Goal: Book appointment/travel/reservation

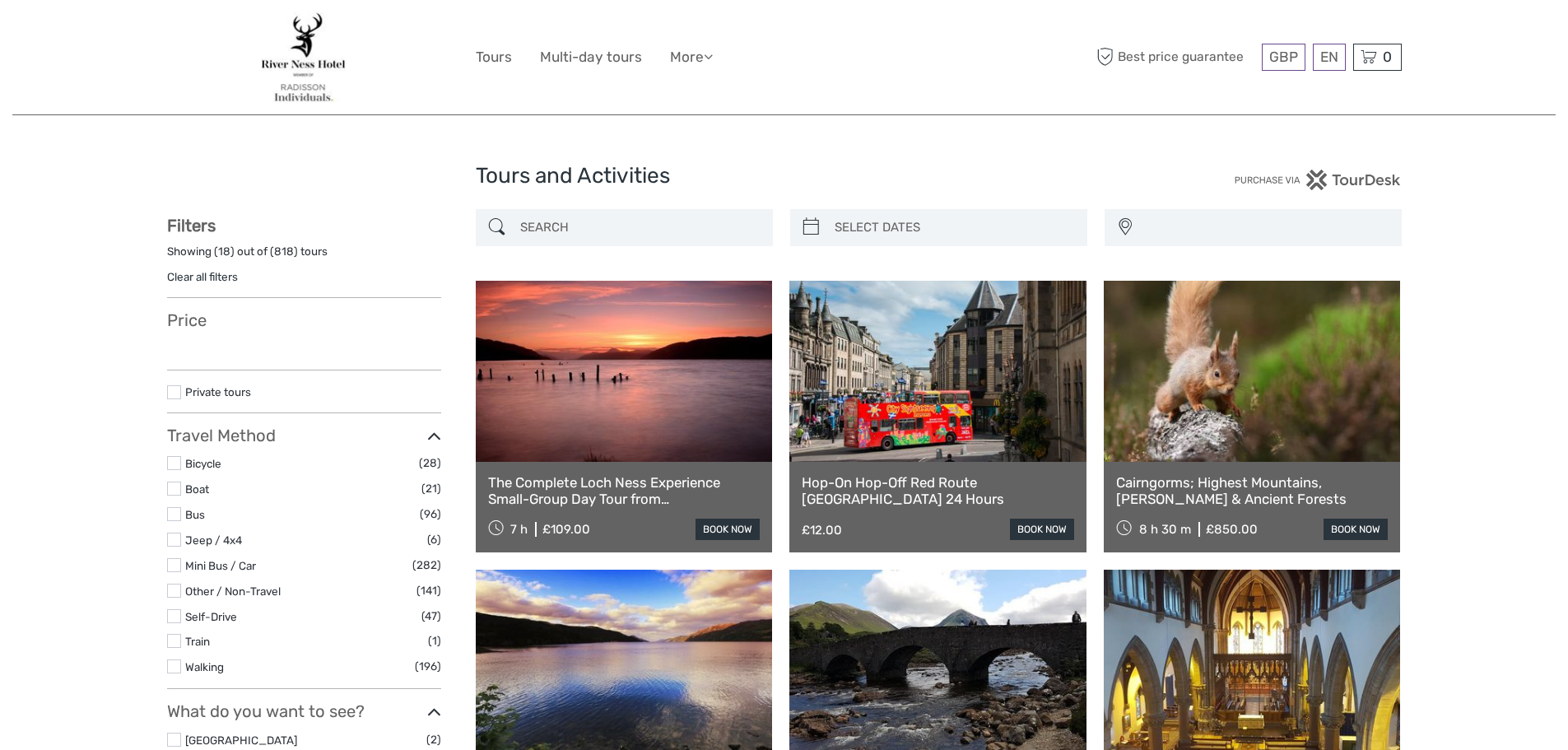
select select
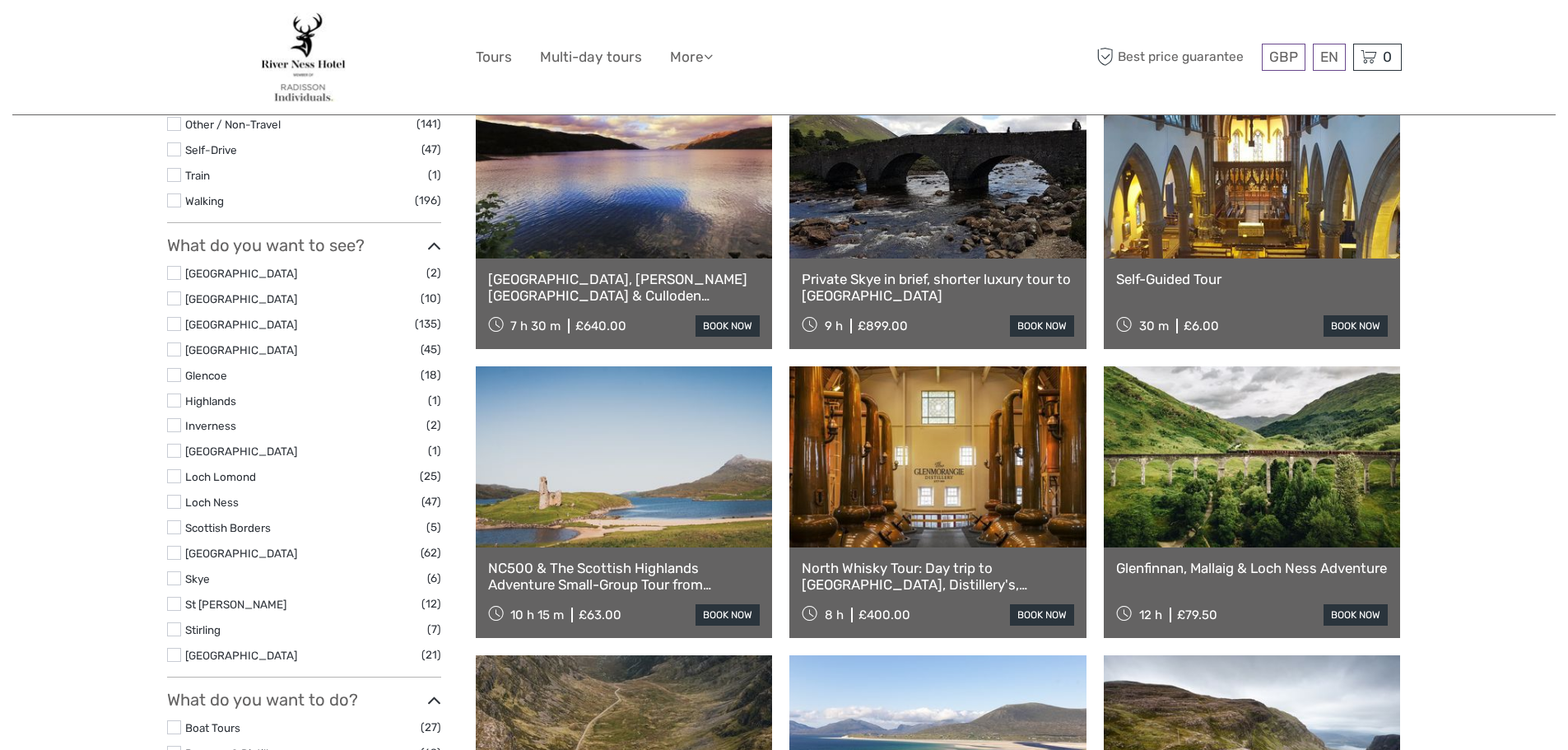
scroll to position [494, 0]
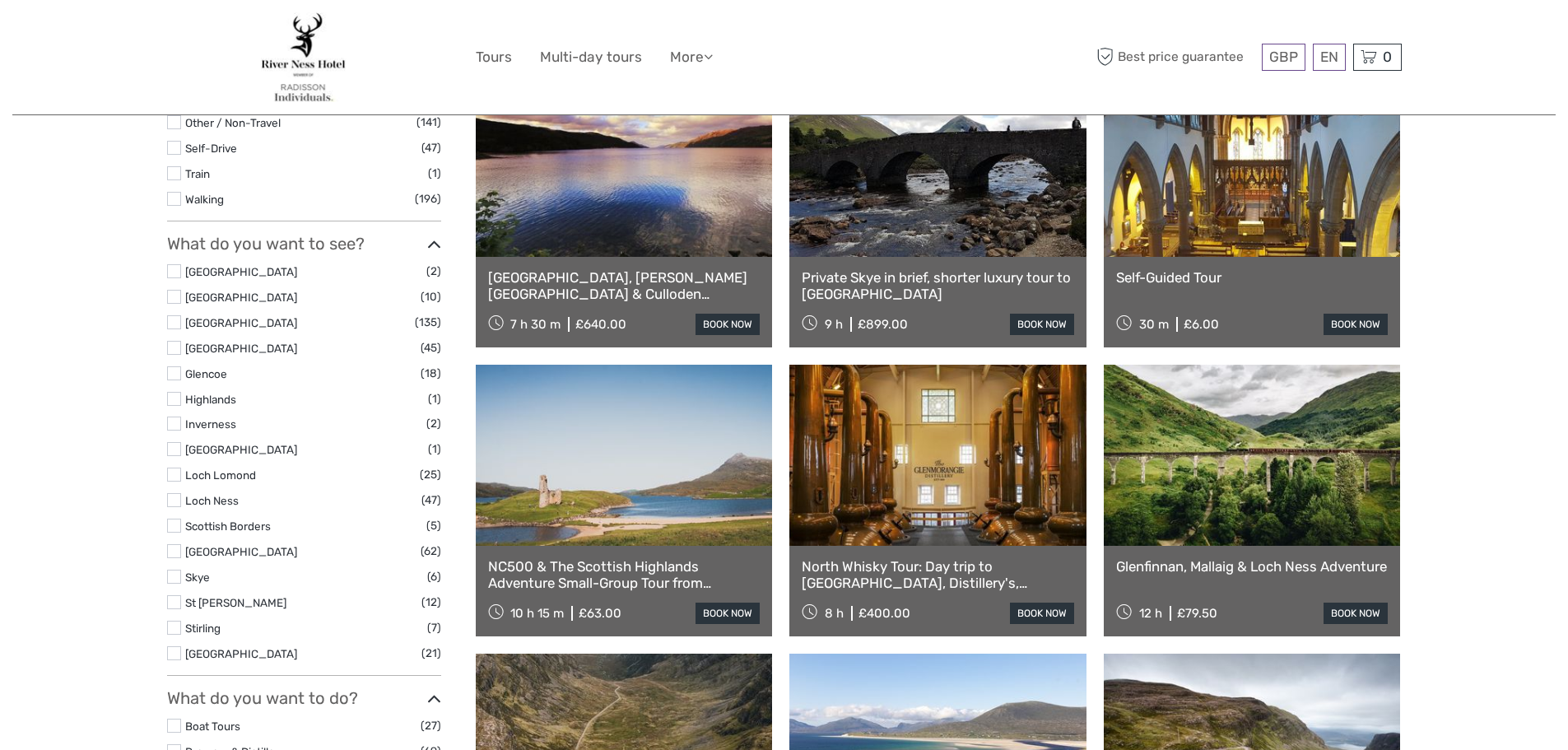
click at [583, 503] on link at bounding box center [624, 456] width 297 height 181
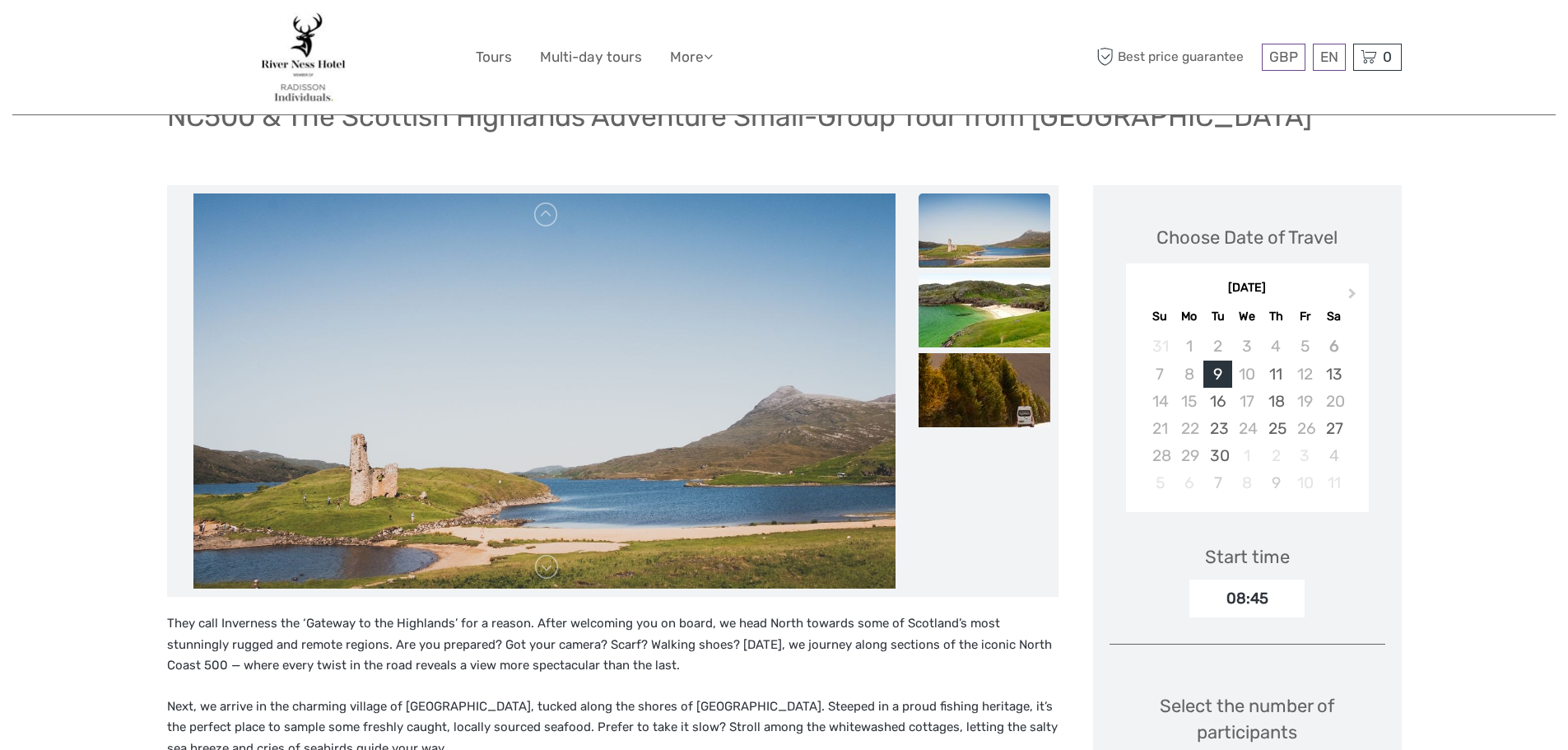
scroll to position [82, 0]
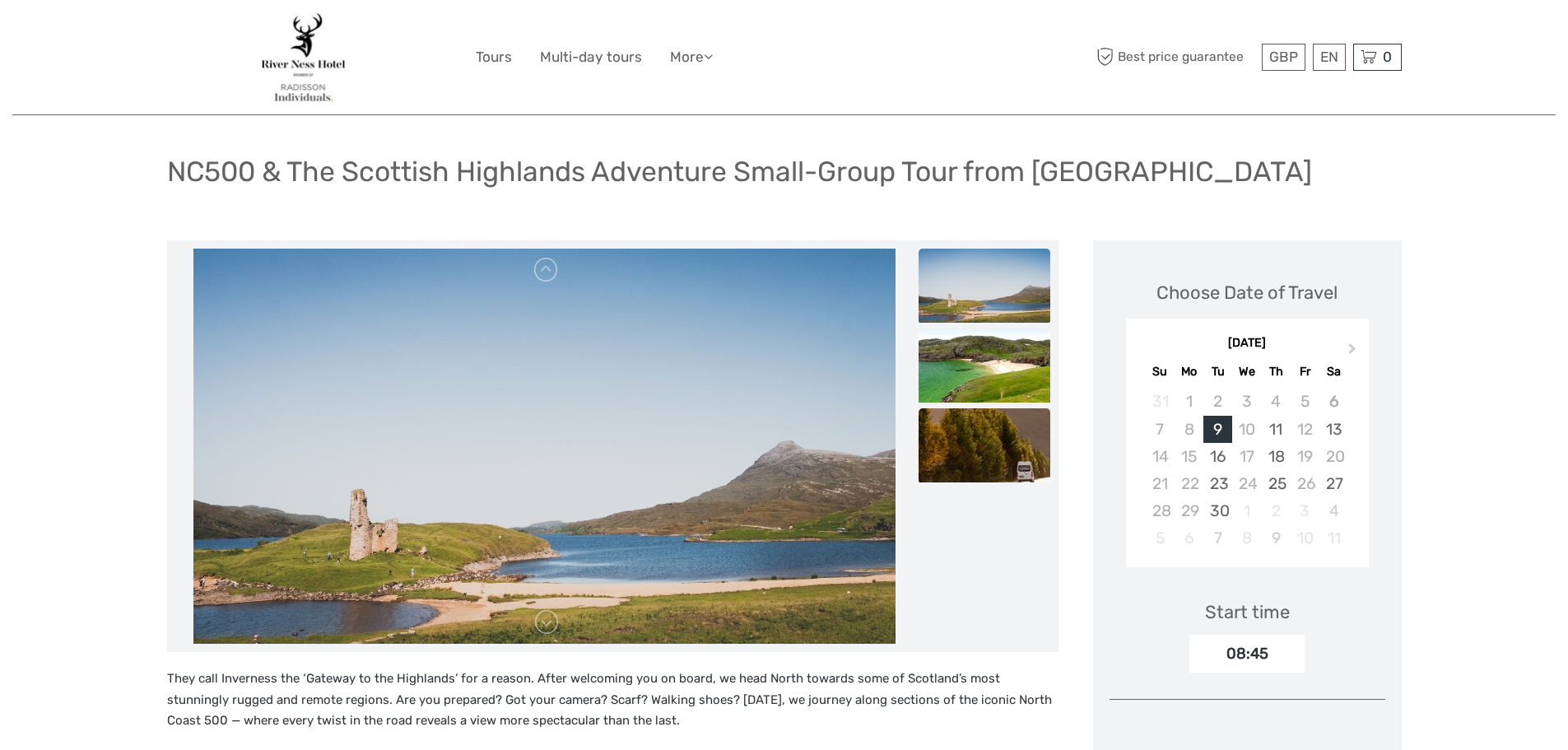
click at [977, 411] on img at bounding box center [985, 445] width 132 height 74
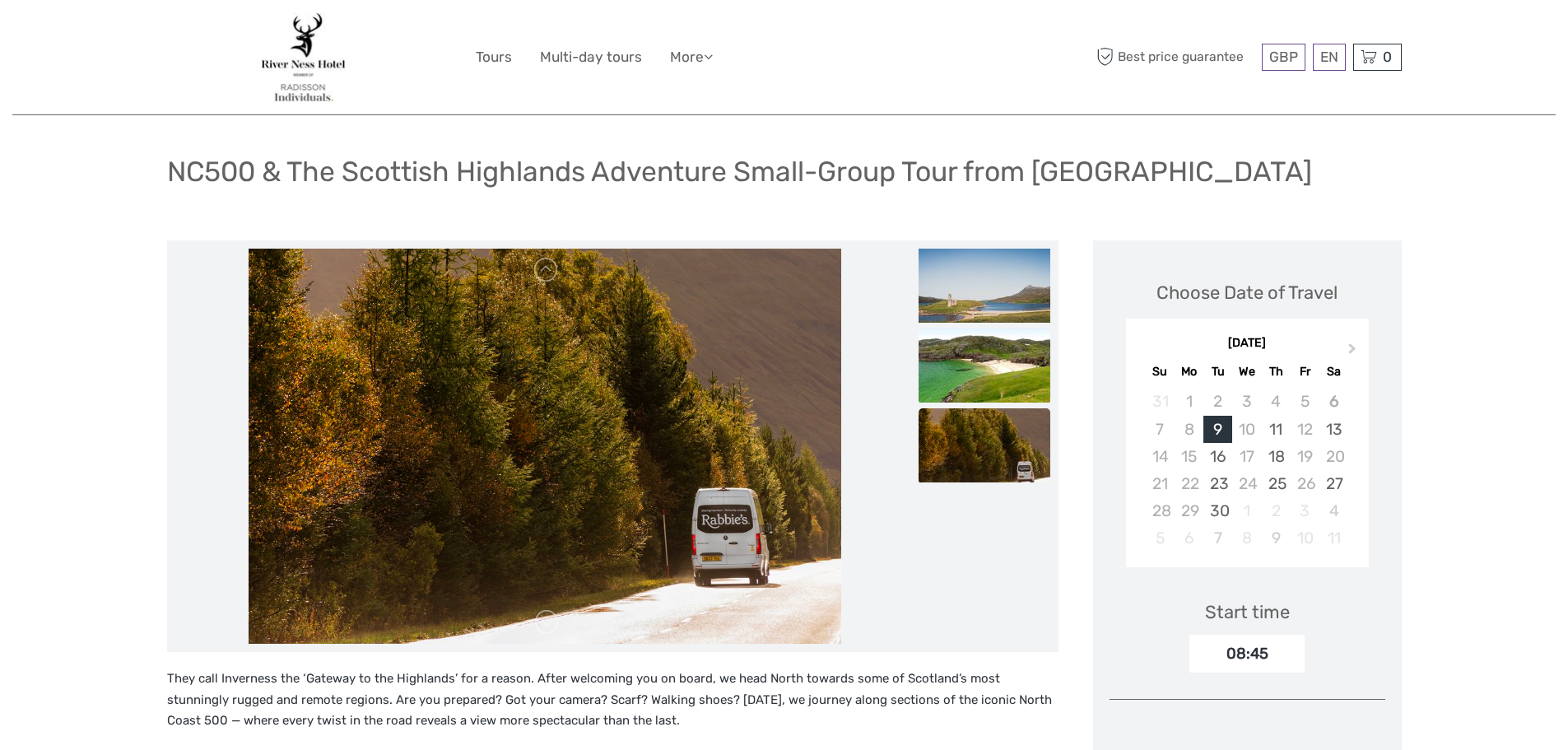
click at [982, 375] on img at bounding box center [985, 366] width 132 height 74
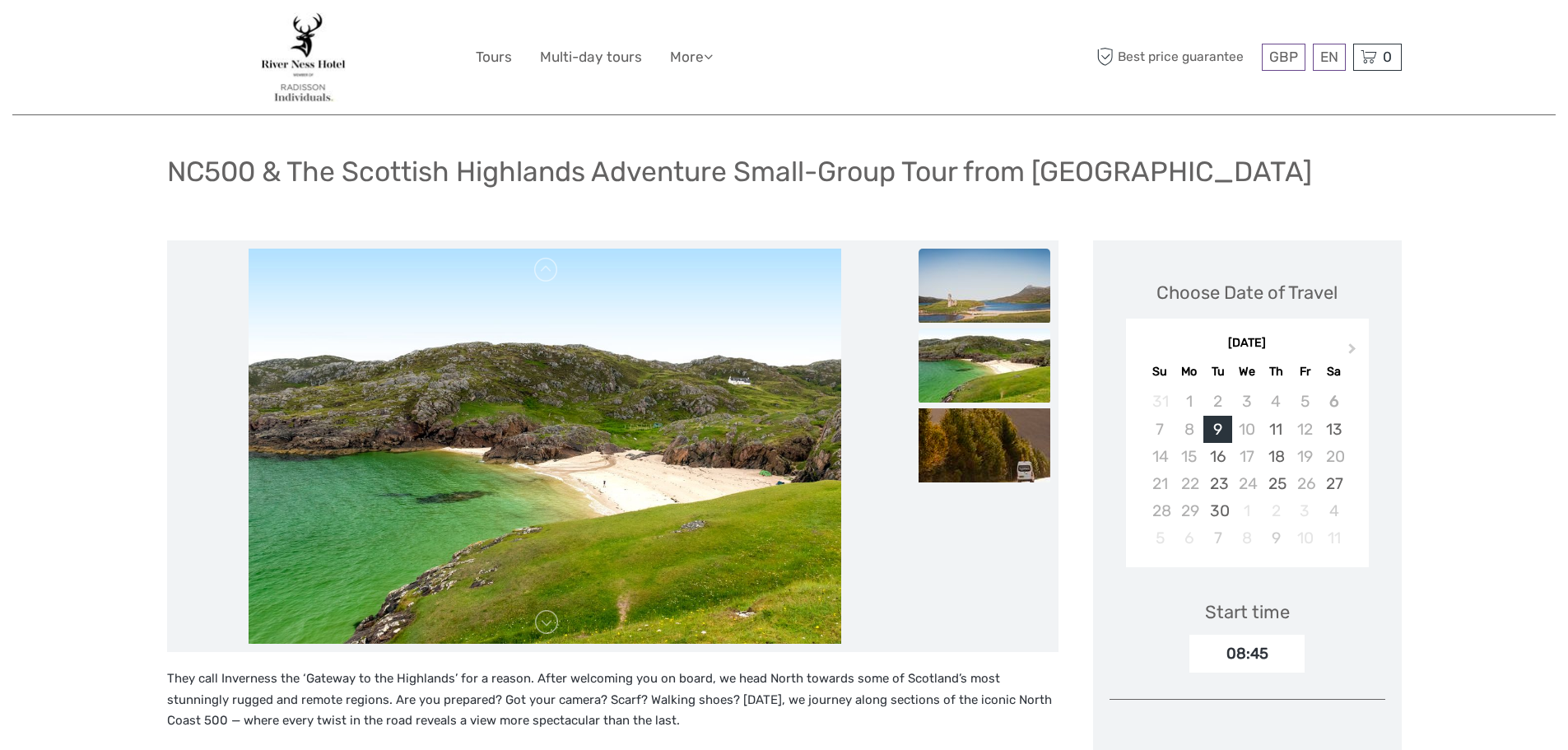
click at [981, 299] on img at bounding box center [985, 286] width 132 height 74
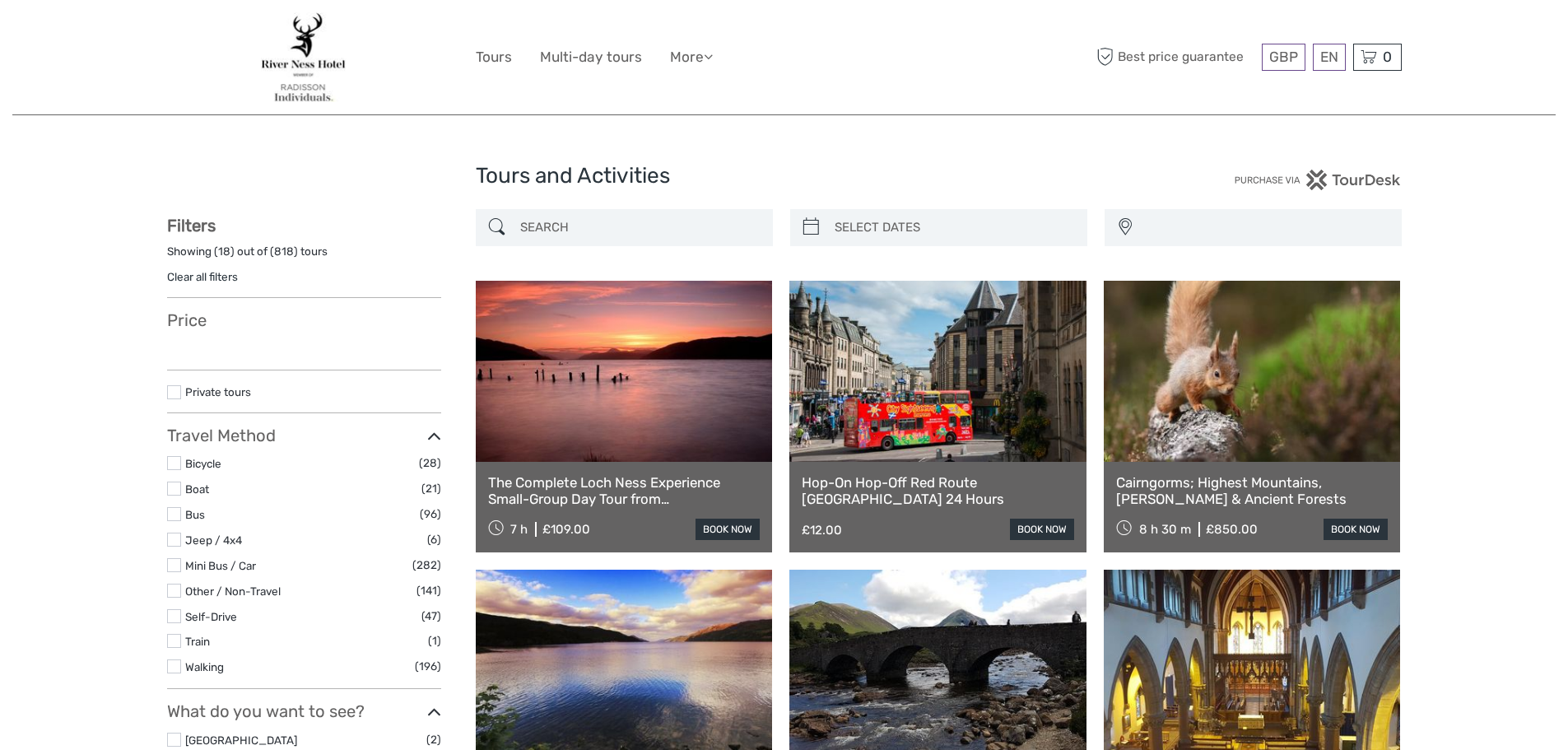
select select
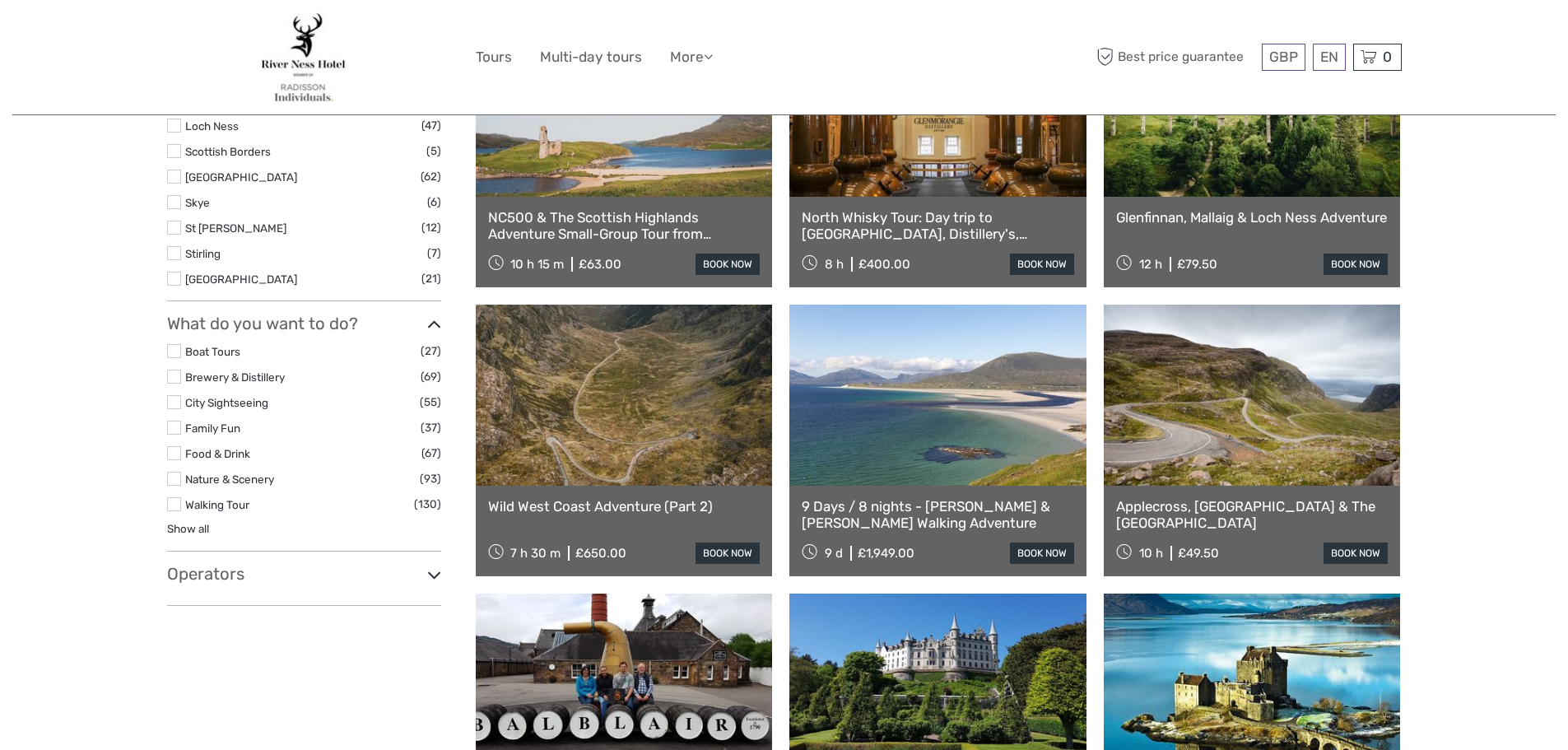
select select
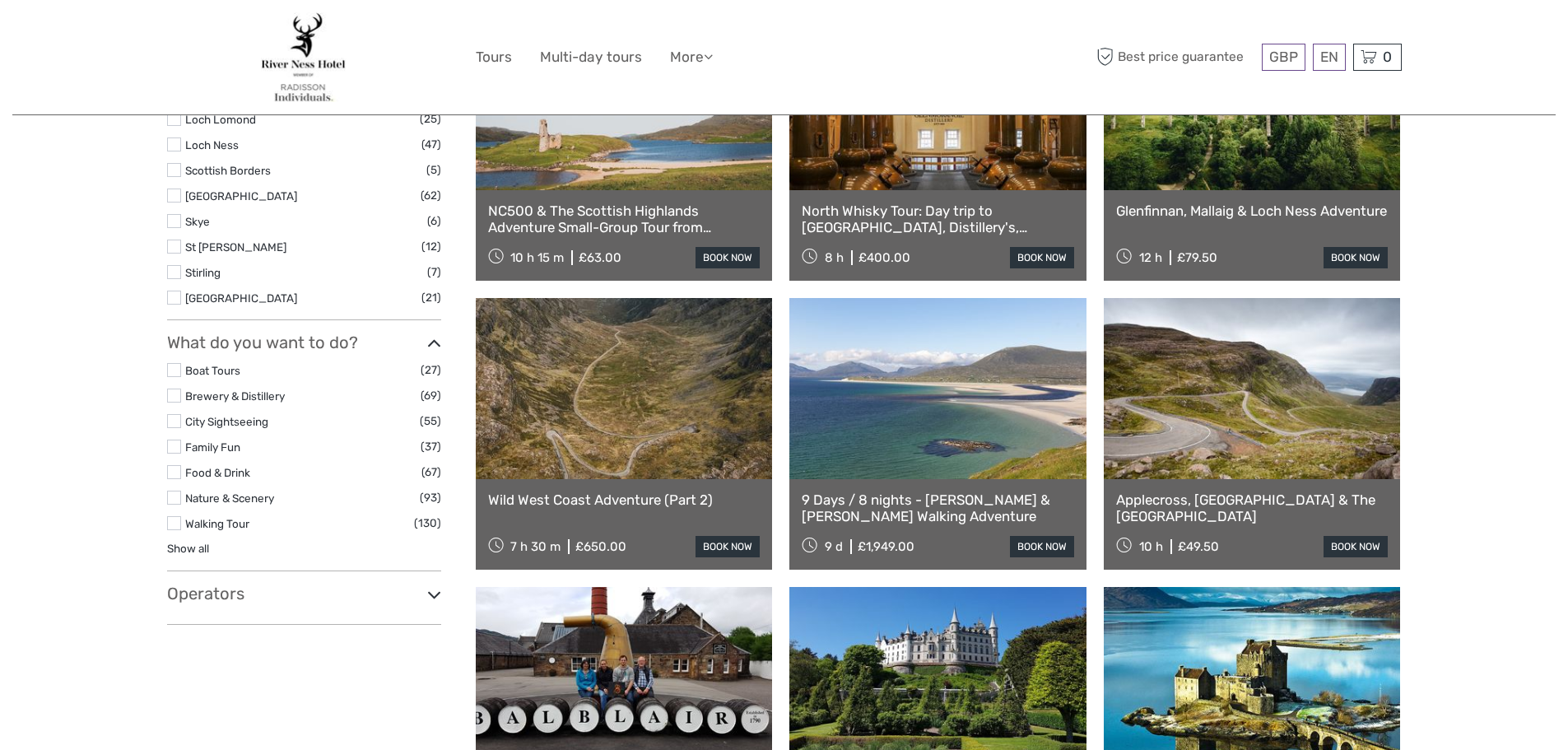
click at [978, 419] on link at bounding box center [938, 389] width 297 height 181
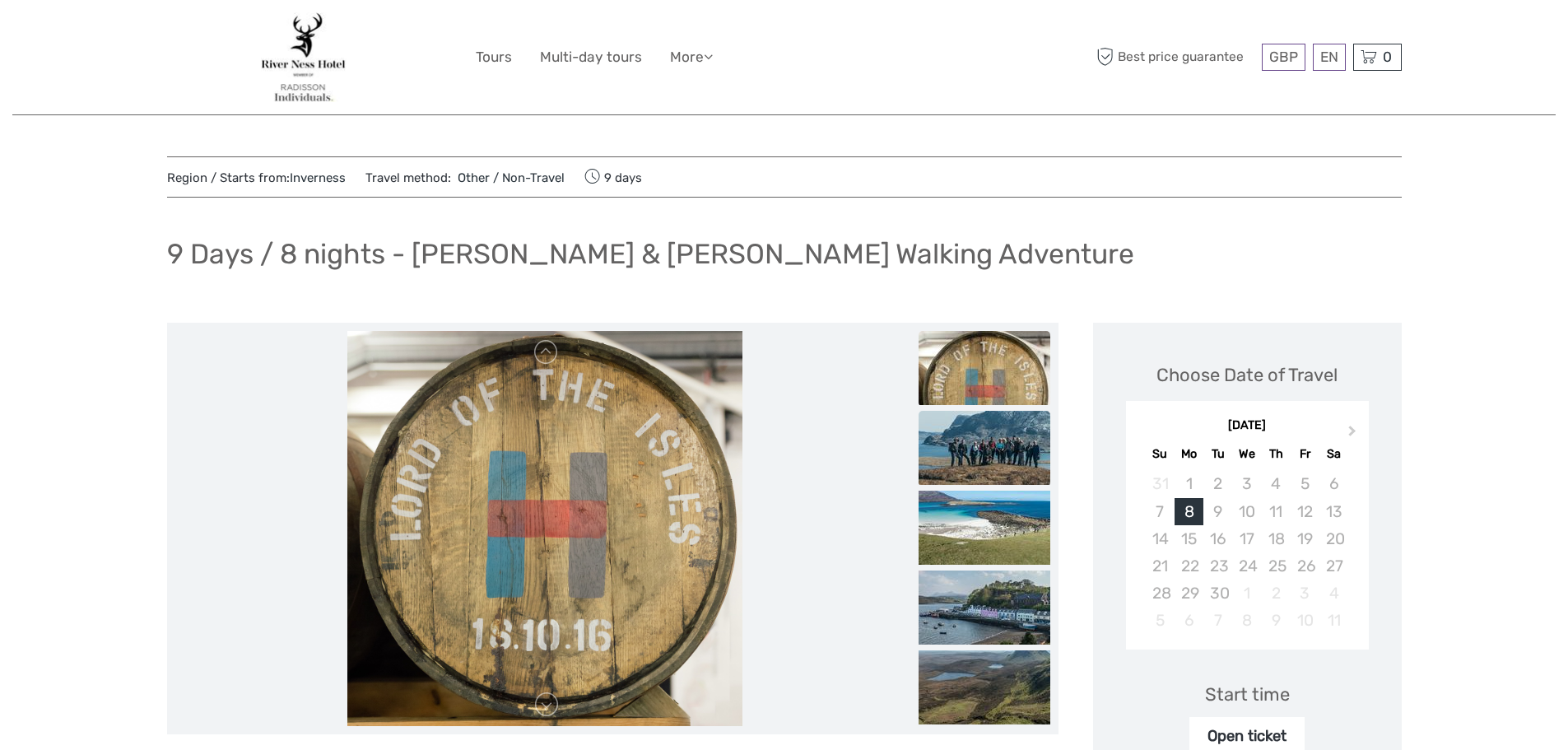
click at [992, 444] on img at bounding box center [985, 448] width 132 height 74
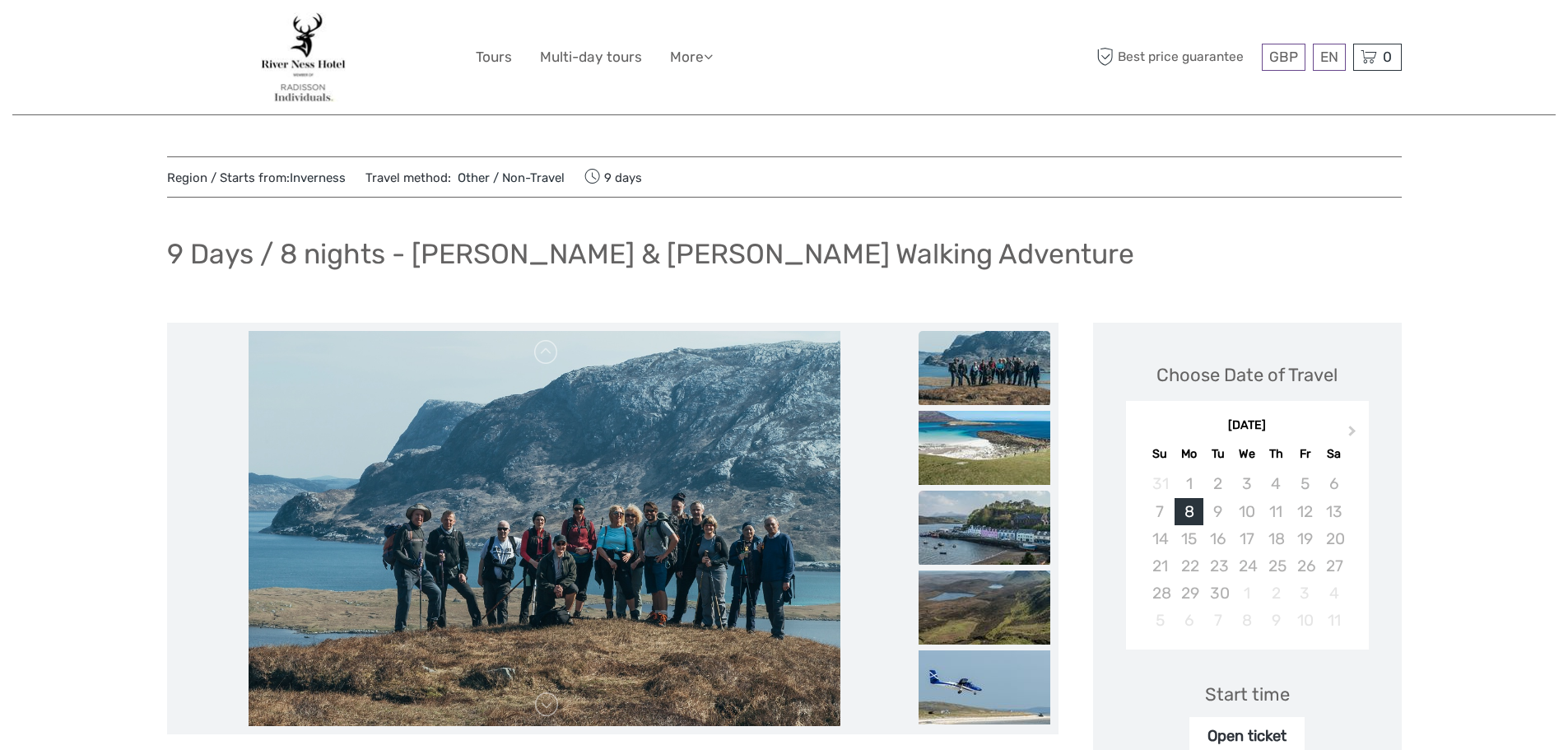
click at [982, 511] on img at bounding box center [985, 528] width 132 height 74
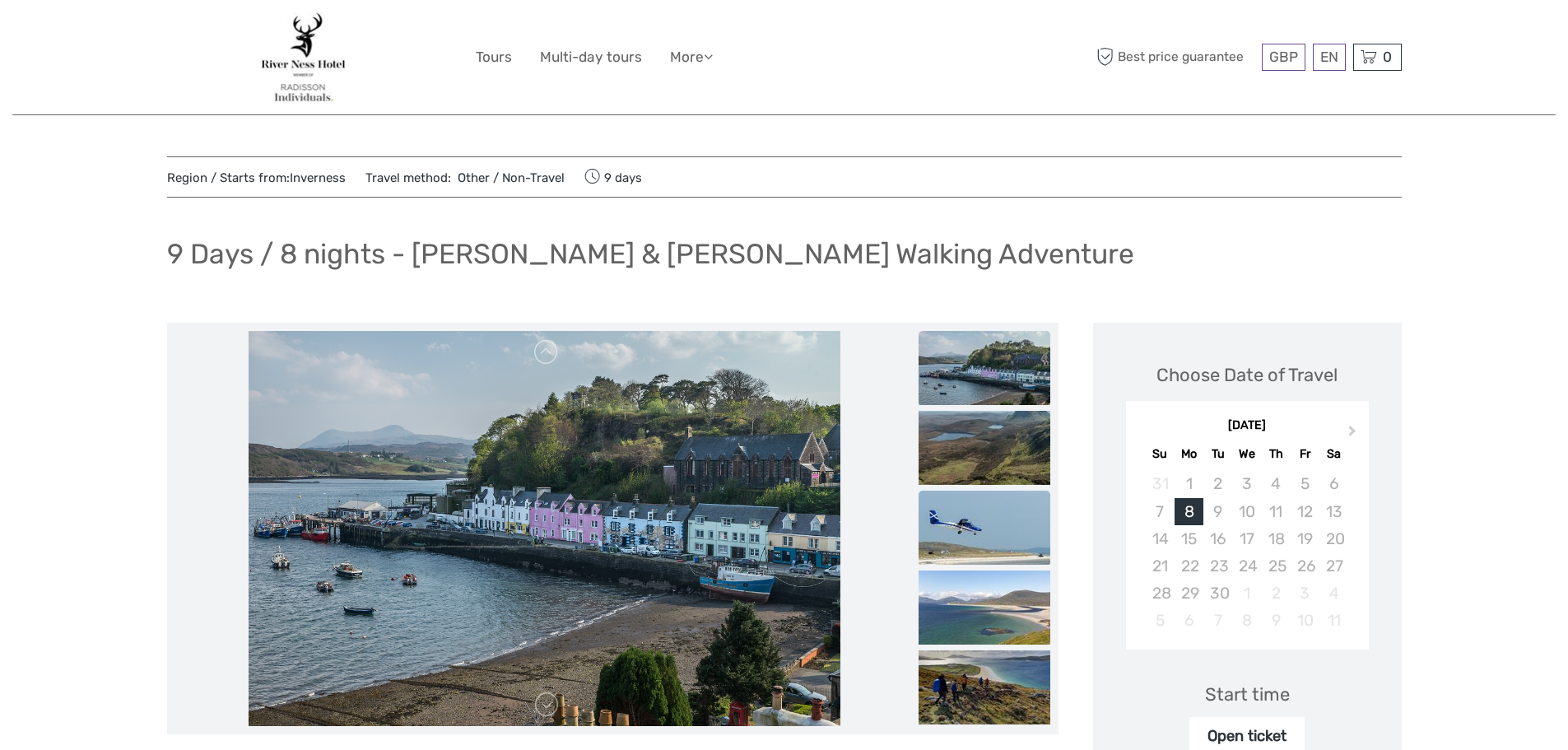
click at [971, 507] on img at bounding box center [985, 528] width 132 height 74
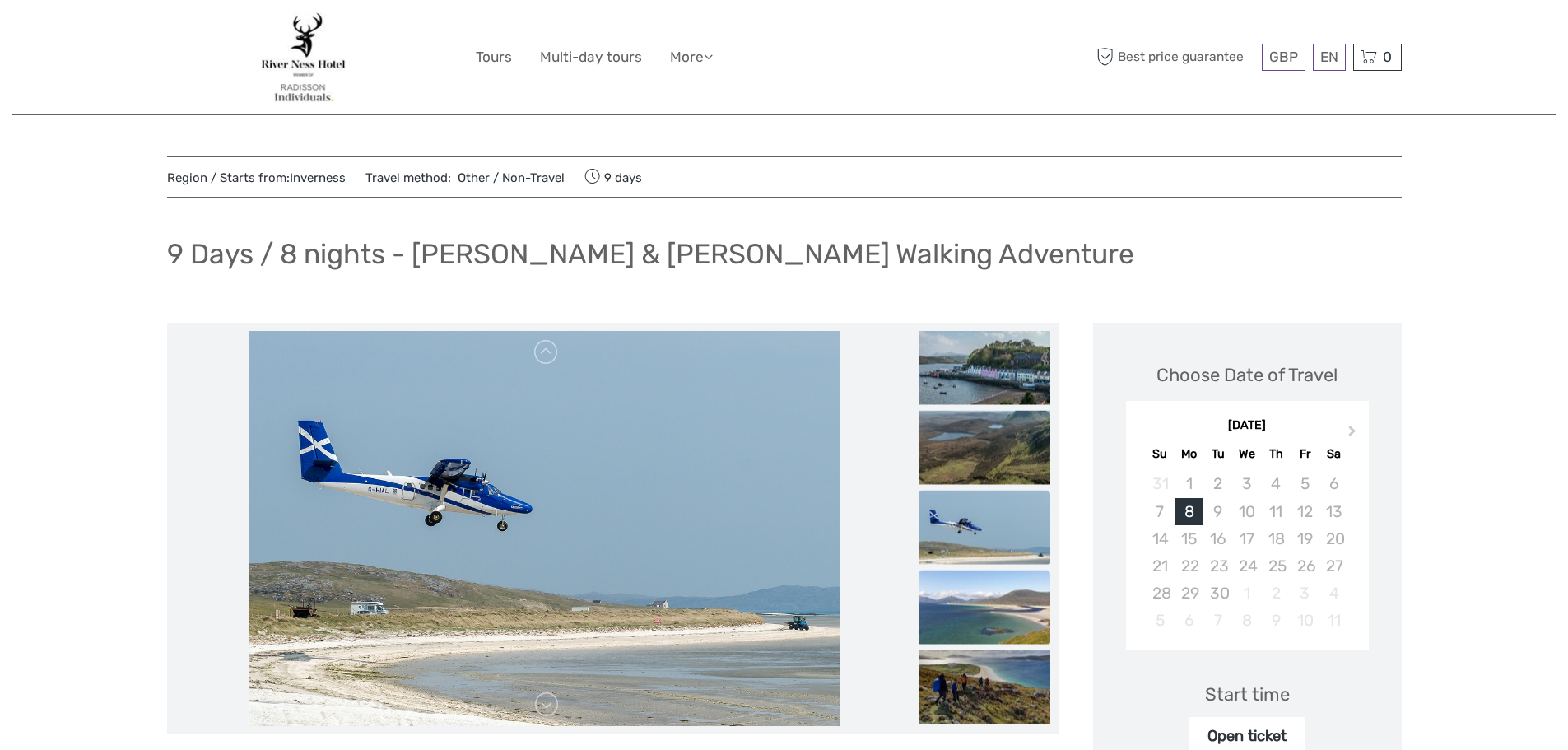
click at [1000, 619] on img at bounding box center [985, 608] width 132 height 74
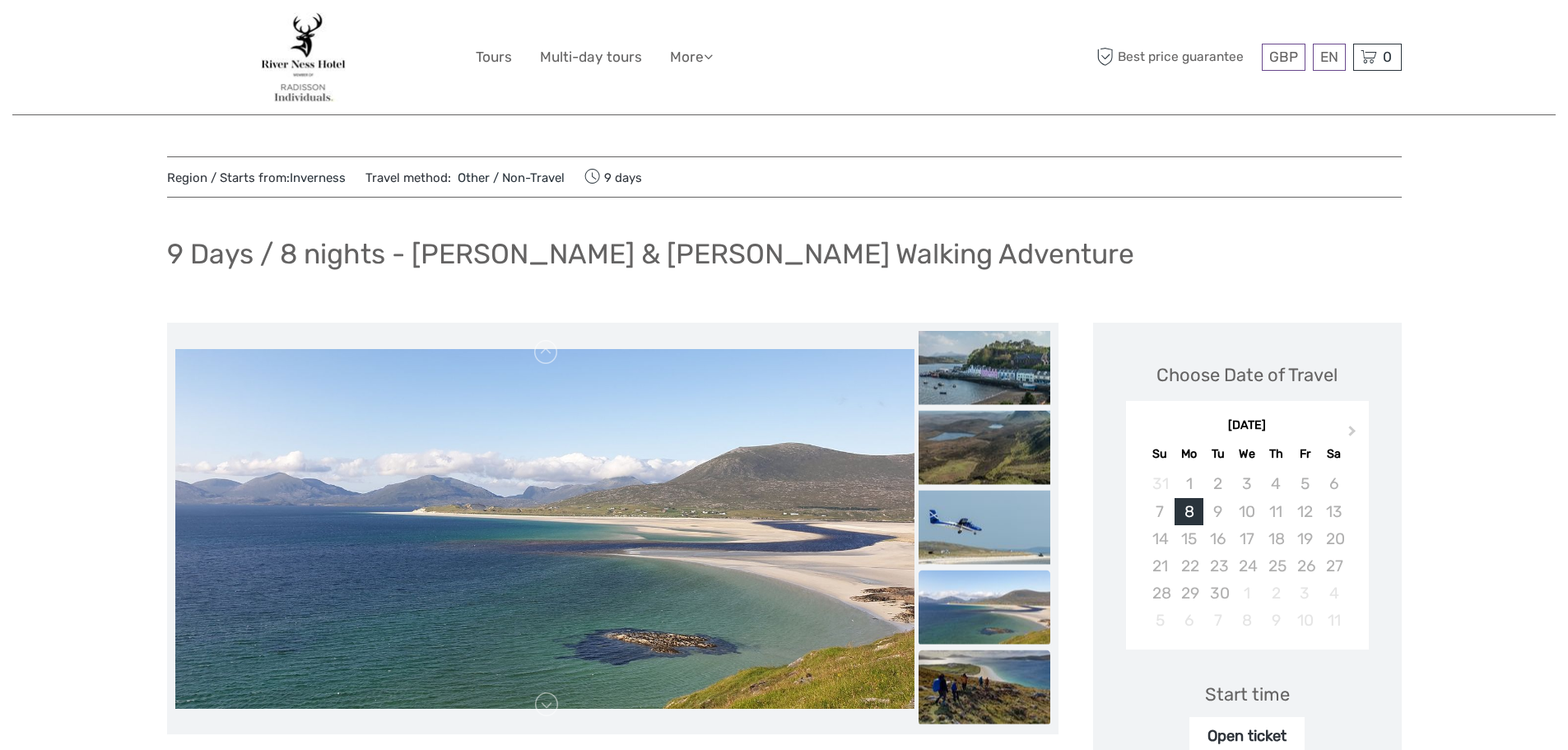
click at [978, 699] on img at bounding box center [985, 687] width 132 height 74
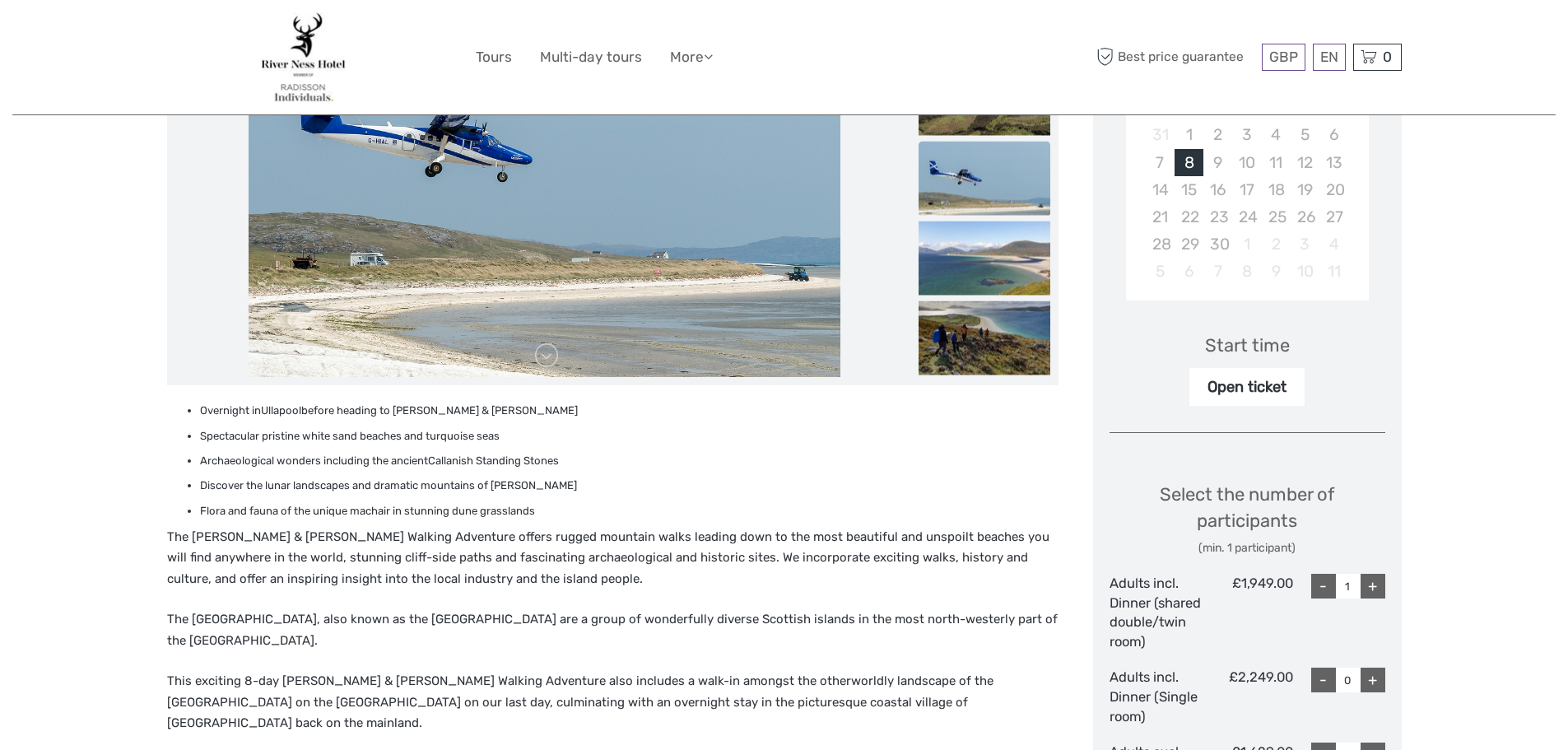
scroll to position [247, 0]
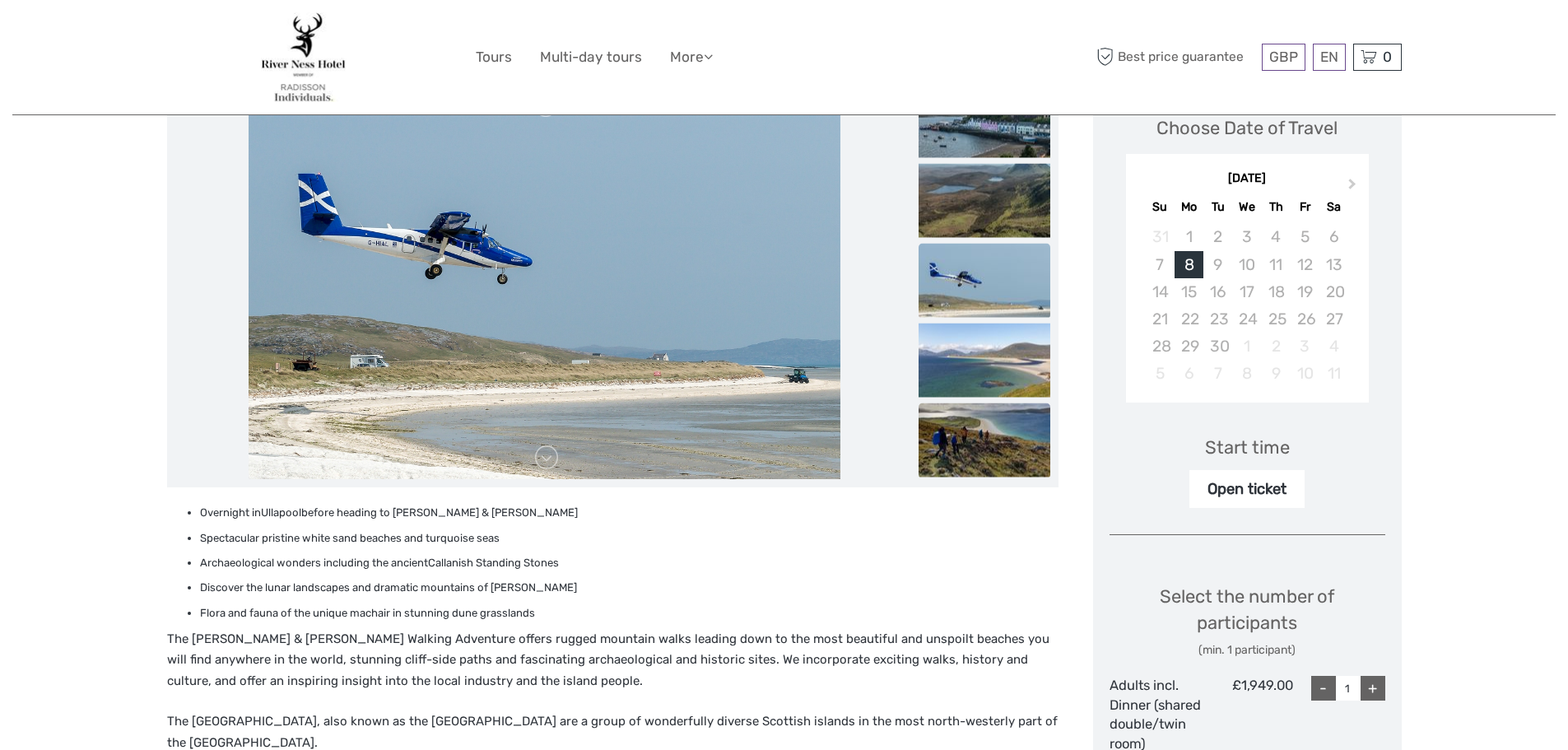
click at [941, 440] on img at bounding box center [985, 440] width 132 height 74
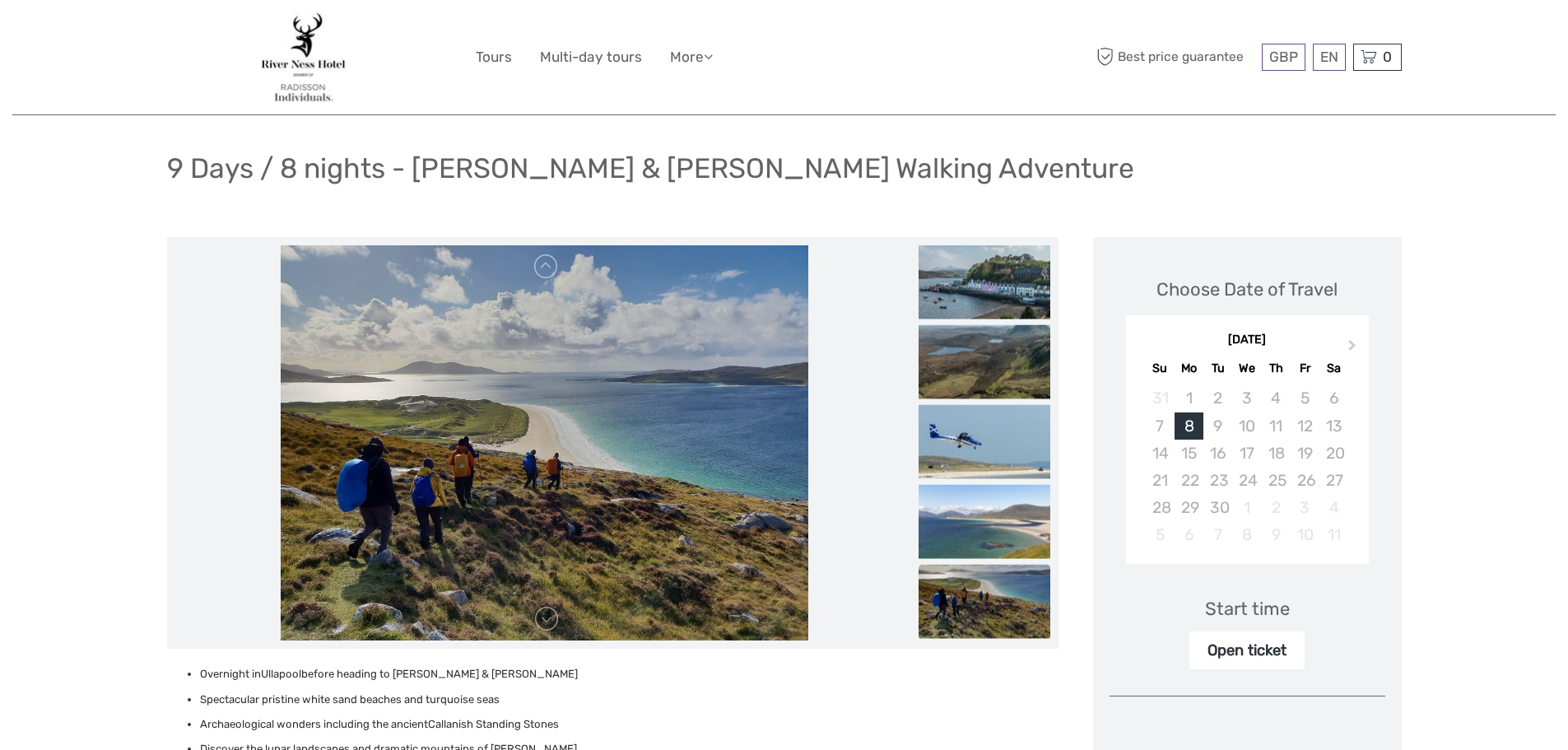
scroll to position [0, 0]
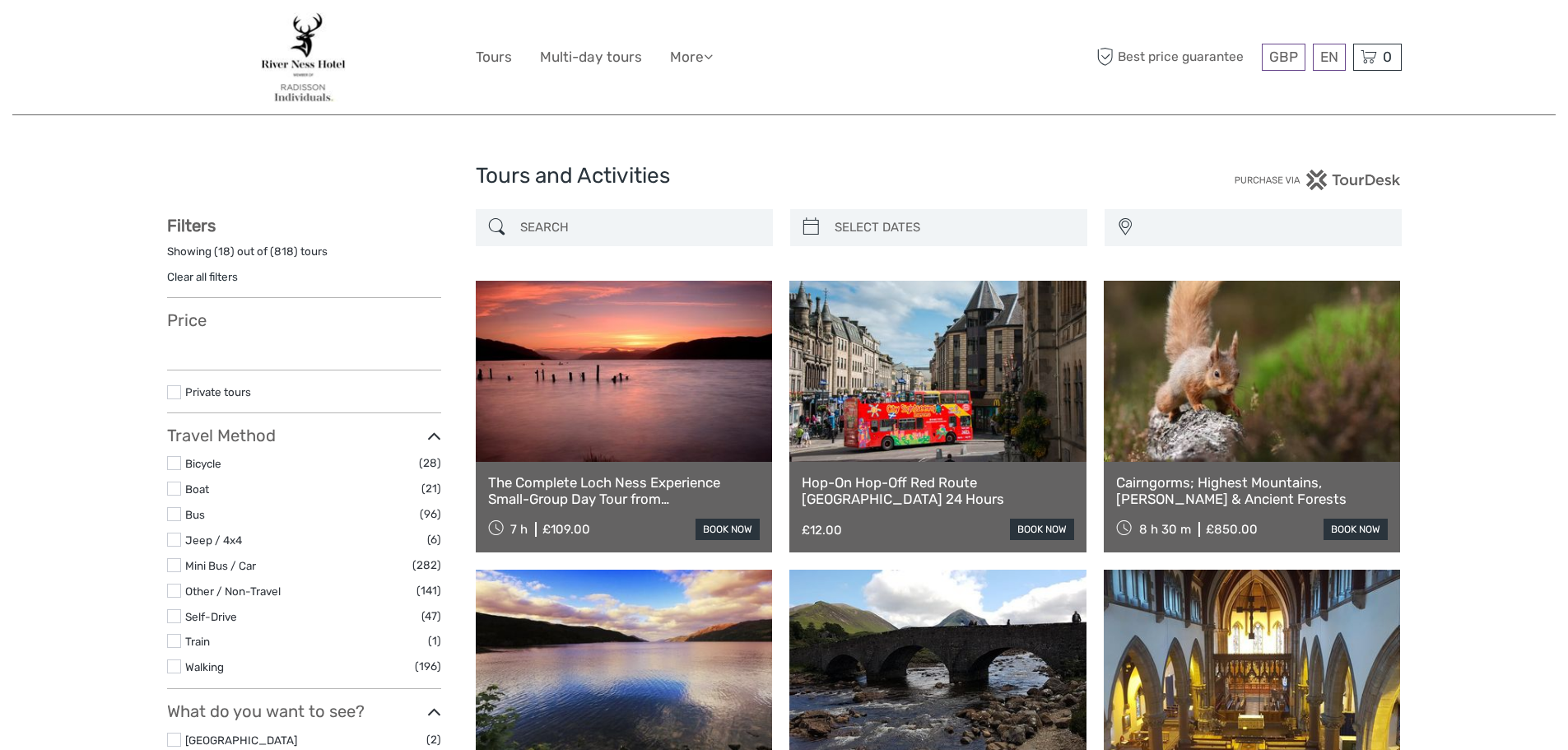
select select
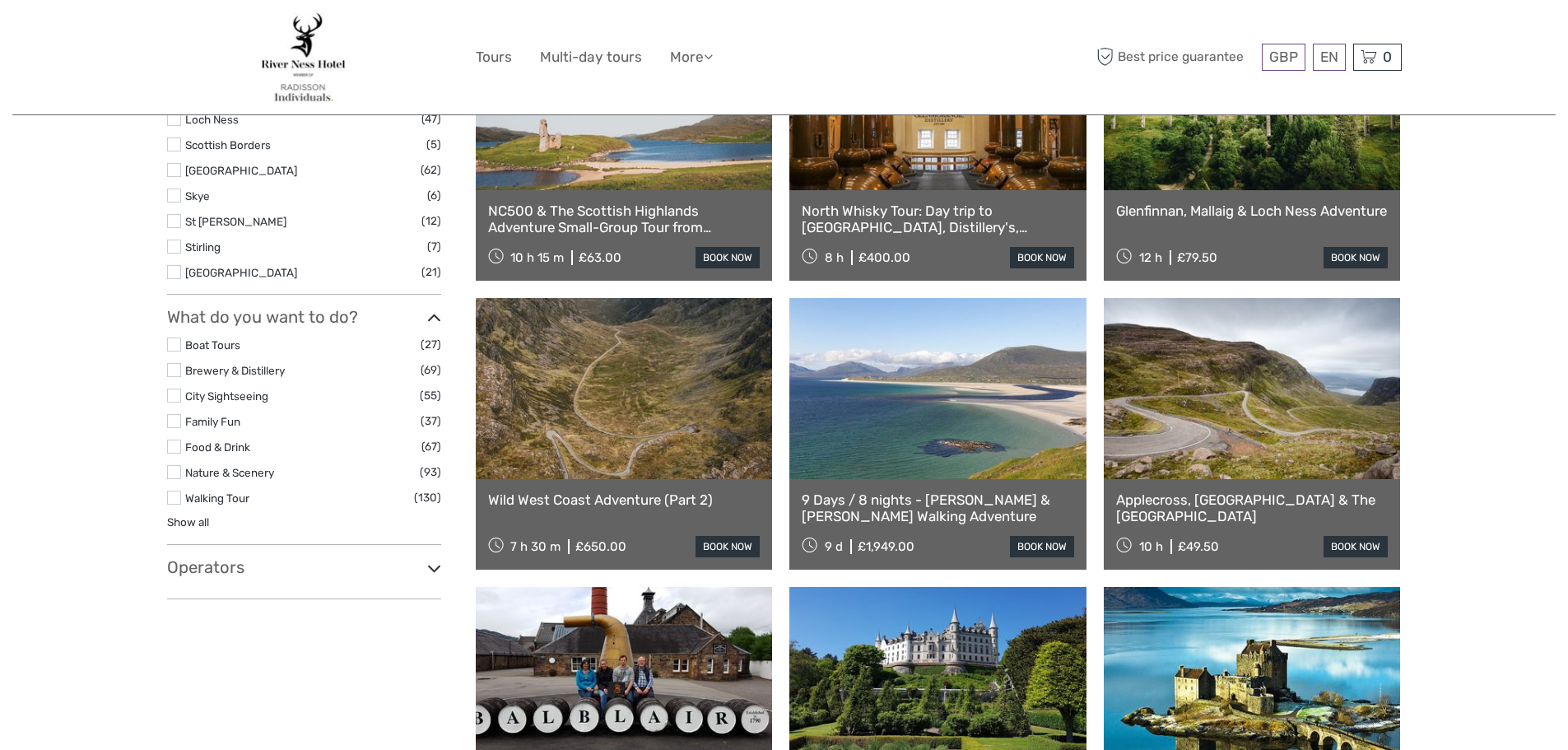
select select
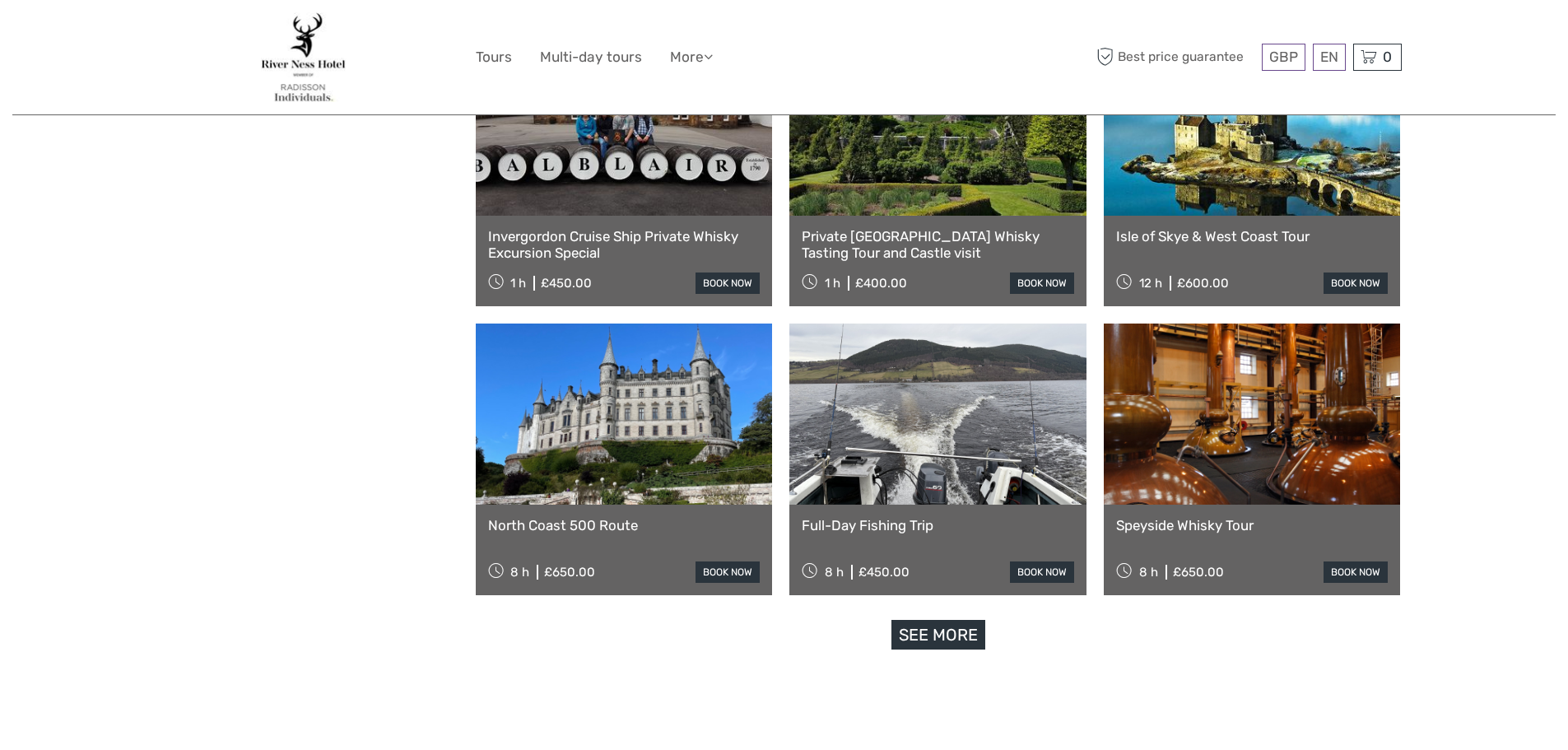
scroll to position [1426, 0]
